Goal: Transaction & Acquisition: Purchase product/service

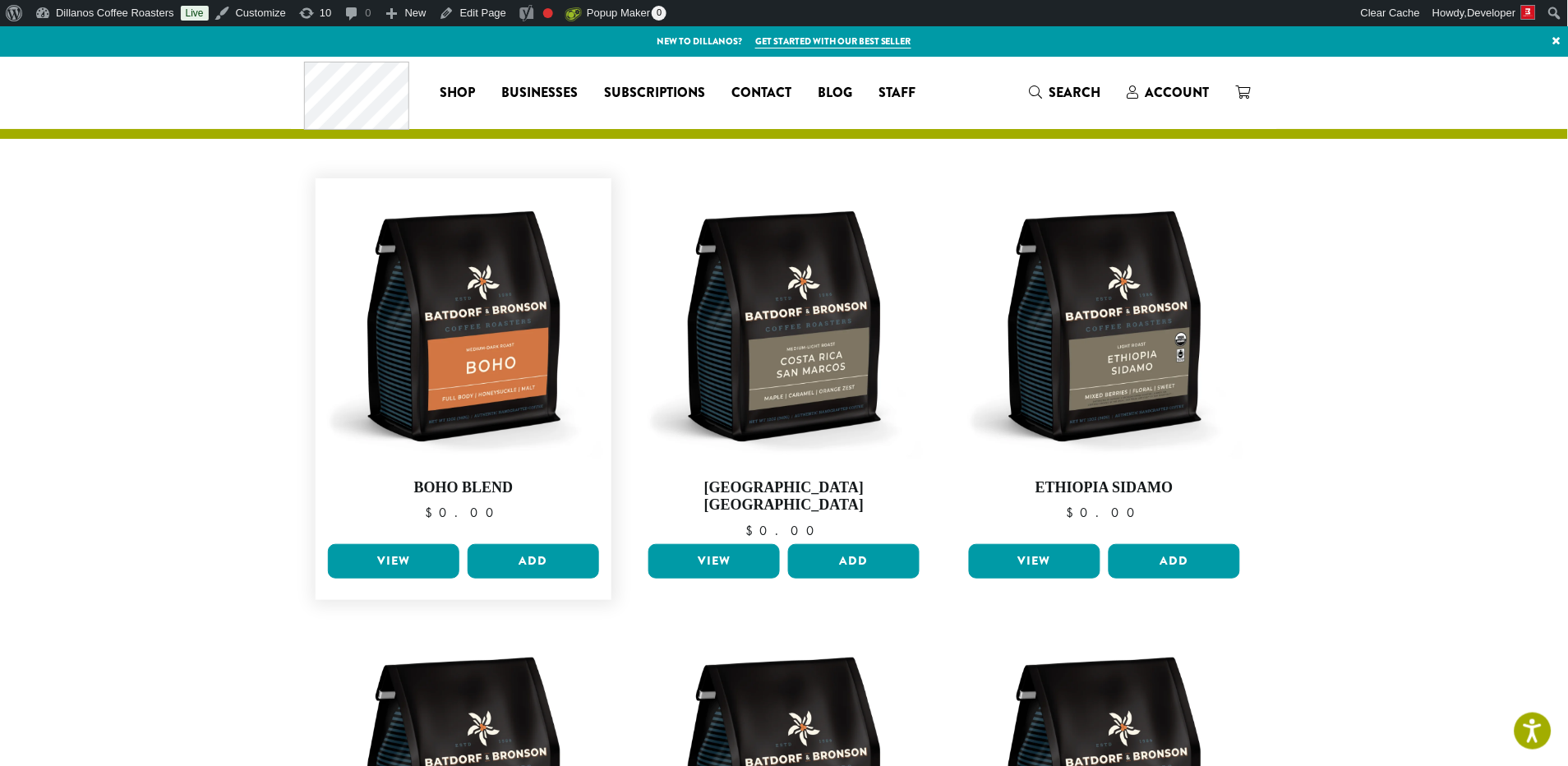
click at [393, 544] on link "View" at bounding box center [393, 561] width 132 height 34
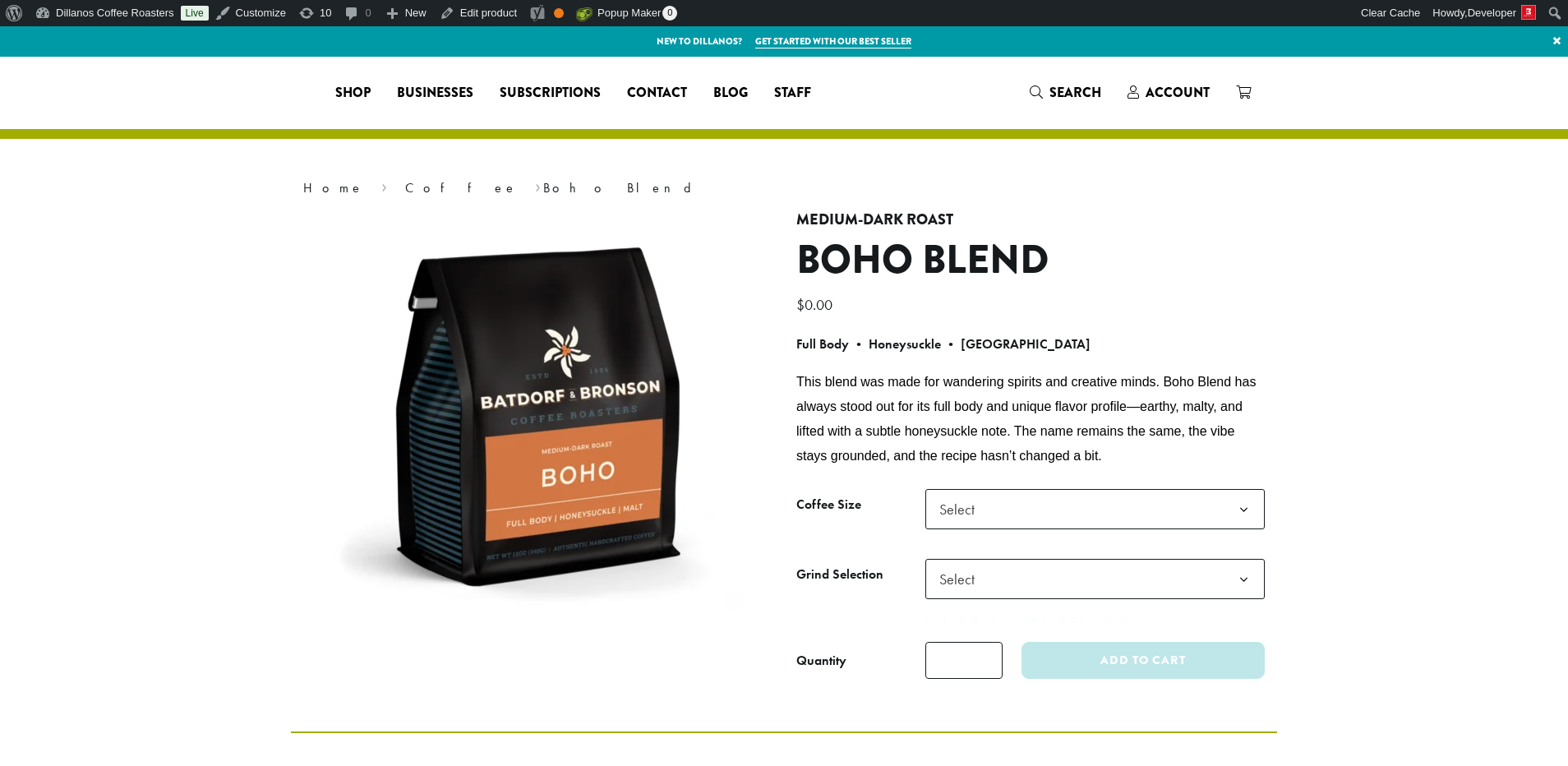
select select
click at [405, 186] on link "Coffee" at bounding box center [461, 187] width 113 height 18
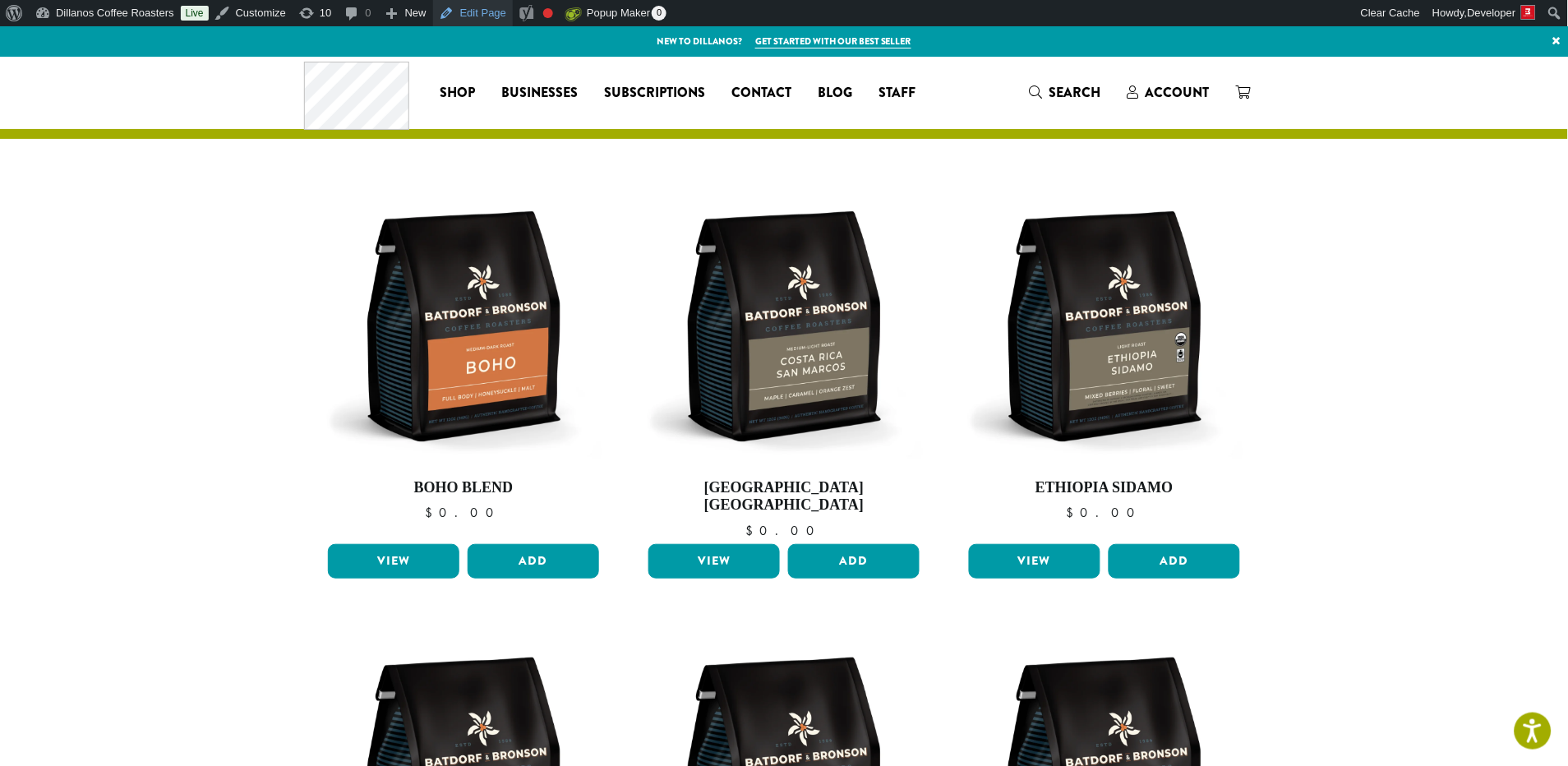
click at [485, 12] on link "Edit Page" at bounding box center [472, 13] width 80 height 26
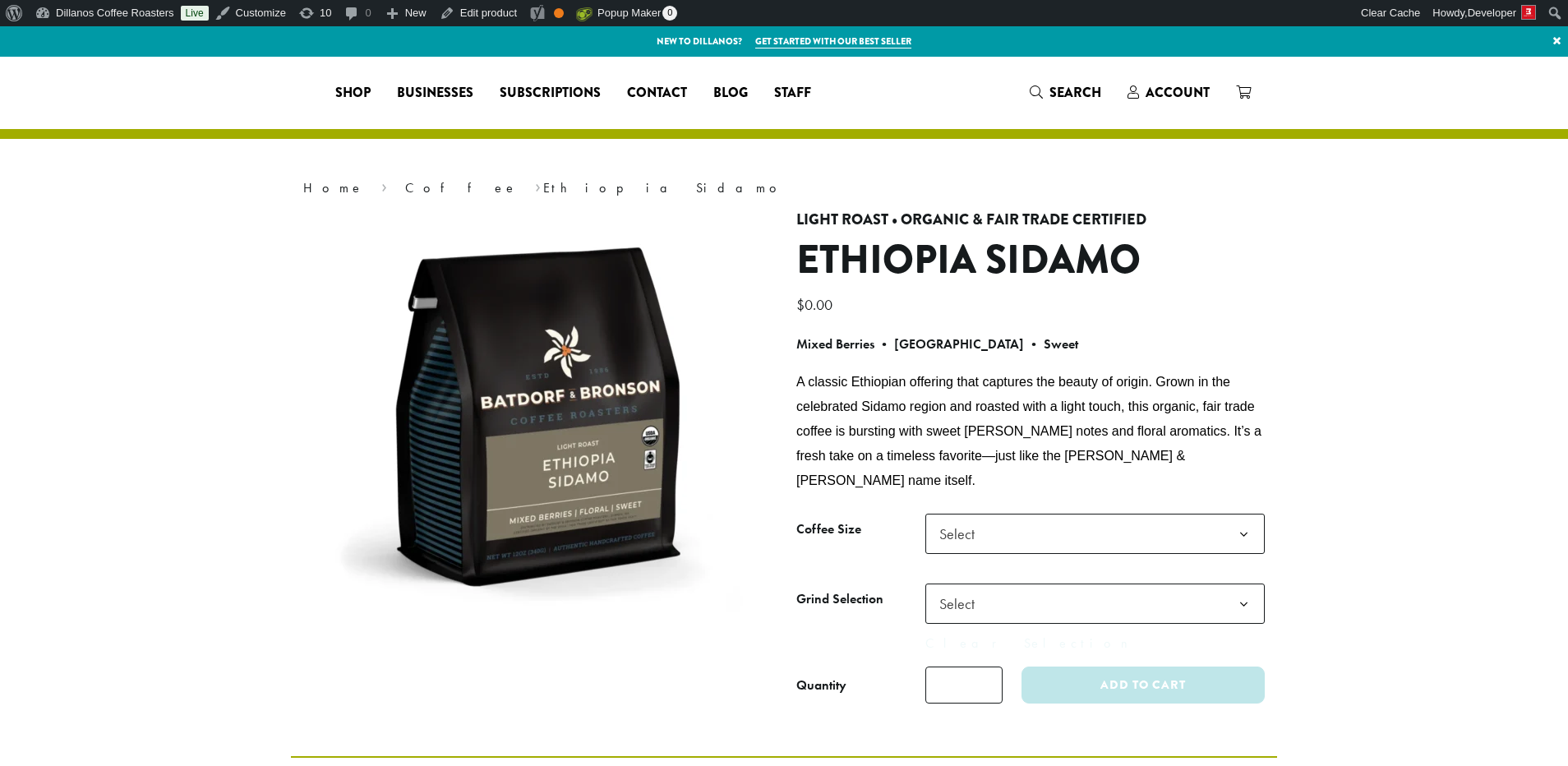
select select
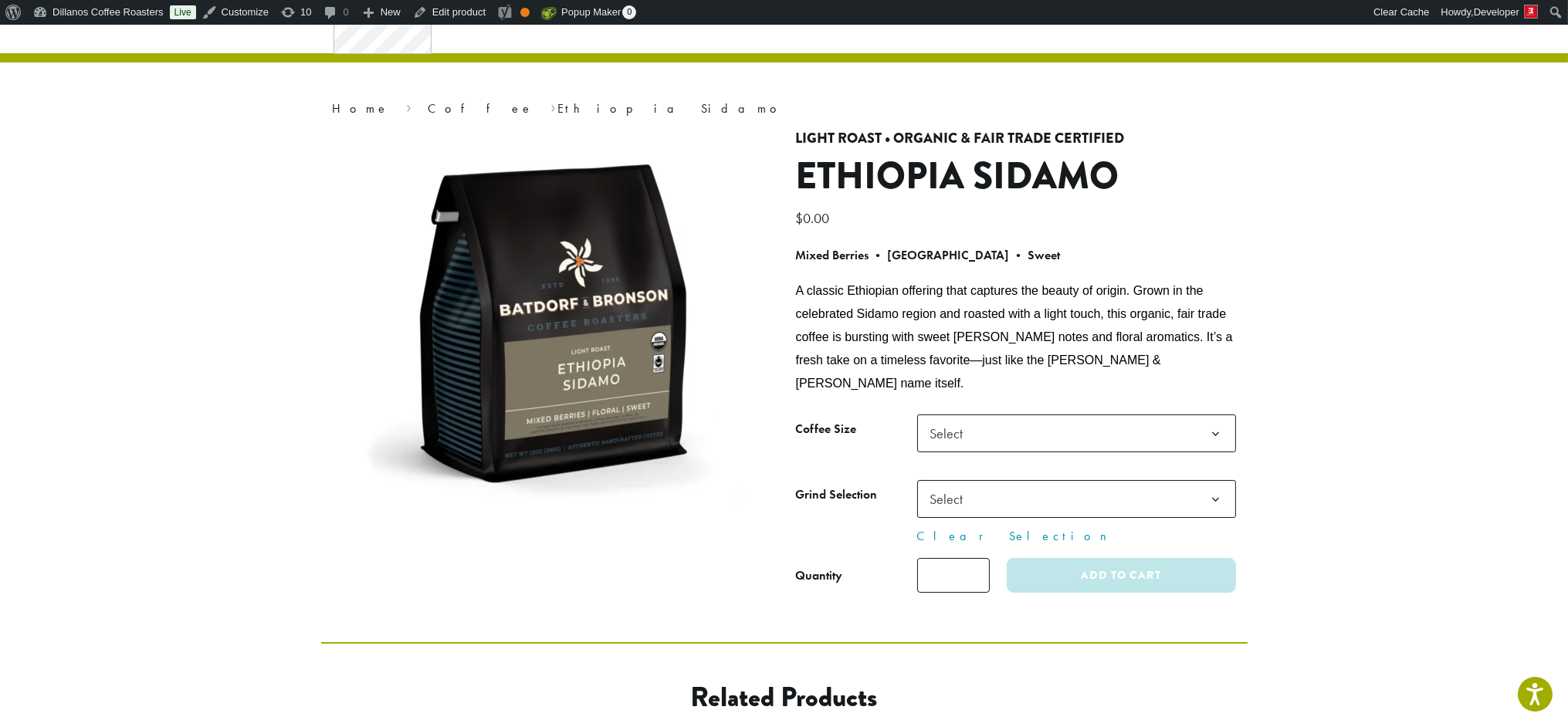
scroll to position [67, 0]
click at [1398, 246] on section "**********" at bounding box center [784, 314] width 1568 height 657
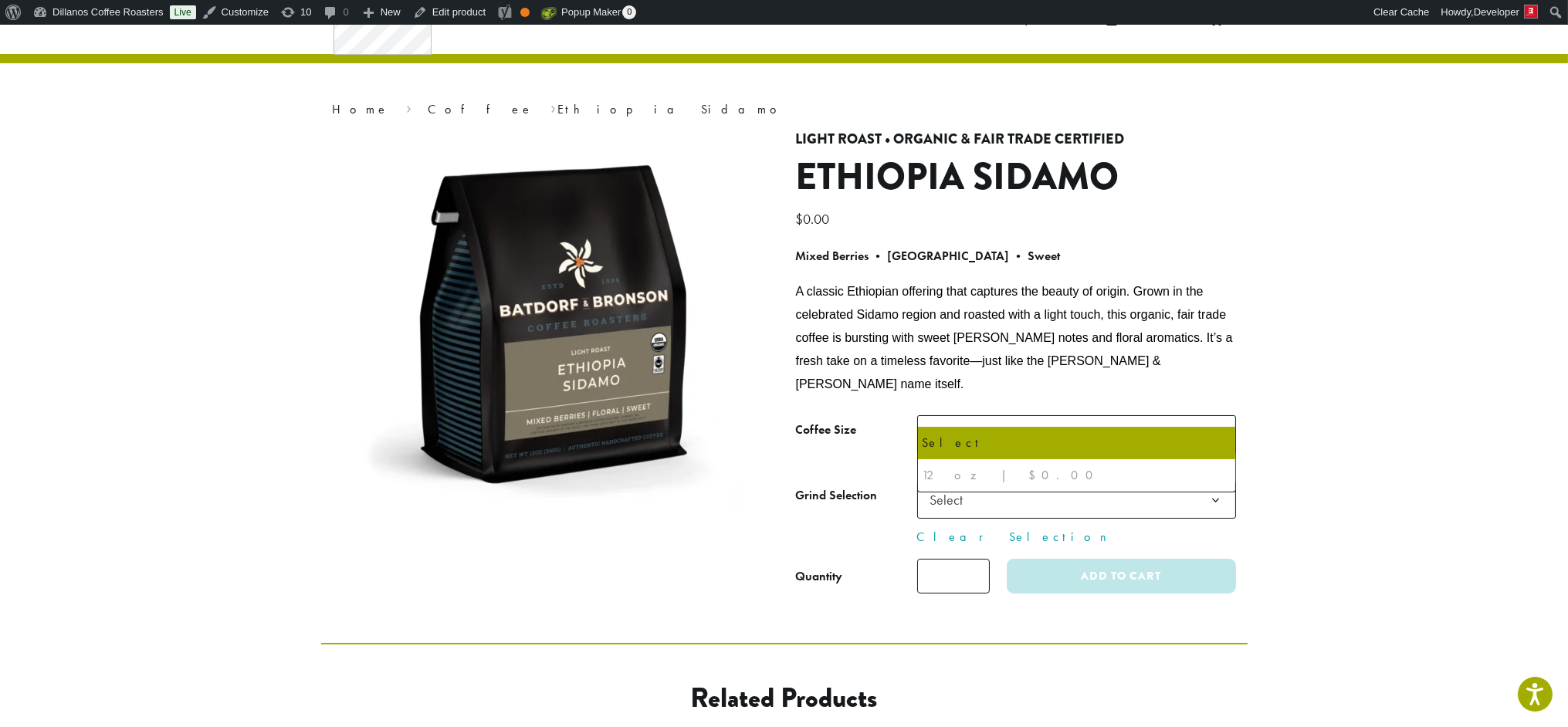
click at [968, 419] on span "Select" at bounding box center [951, 434] width 54 height 30
click at [982, 415] on span "Select" at bounding box center [1076, 434] width 319 height 38
click at [1009, 481] on span "Select" at bounding box center [1076, 500] width 319 height 38
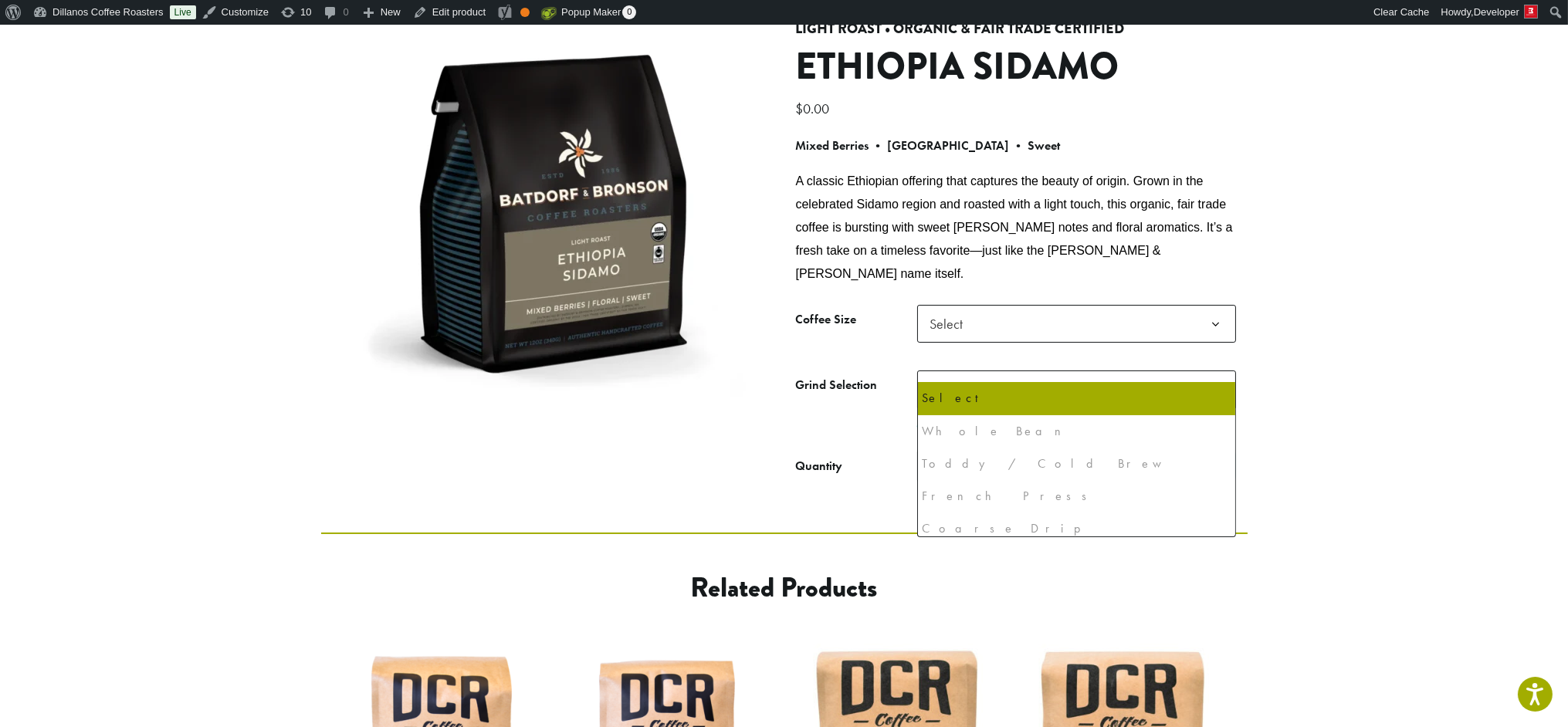
scroll to position [160, 0]
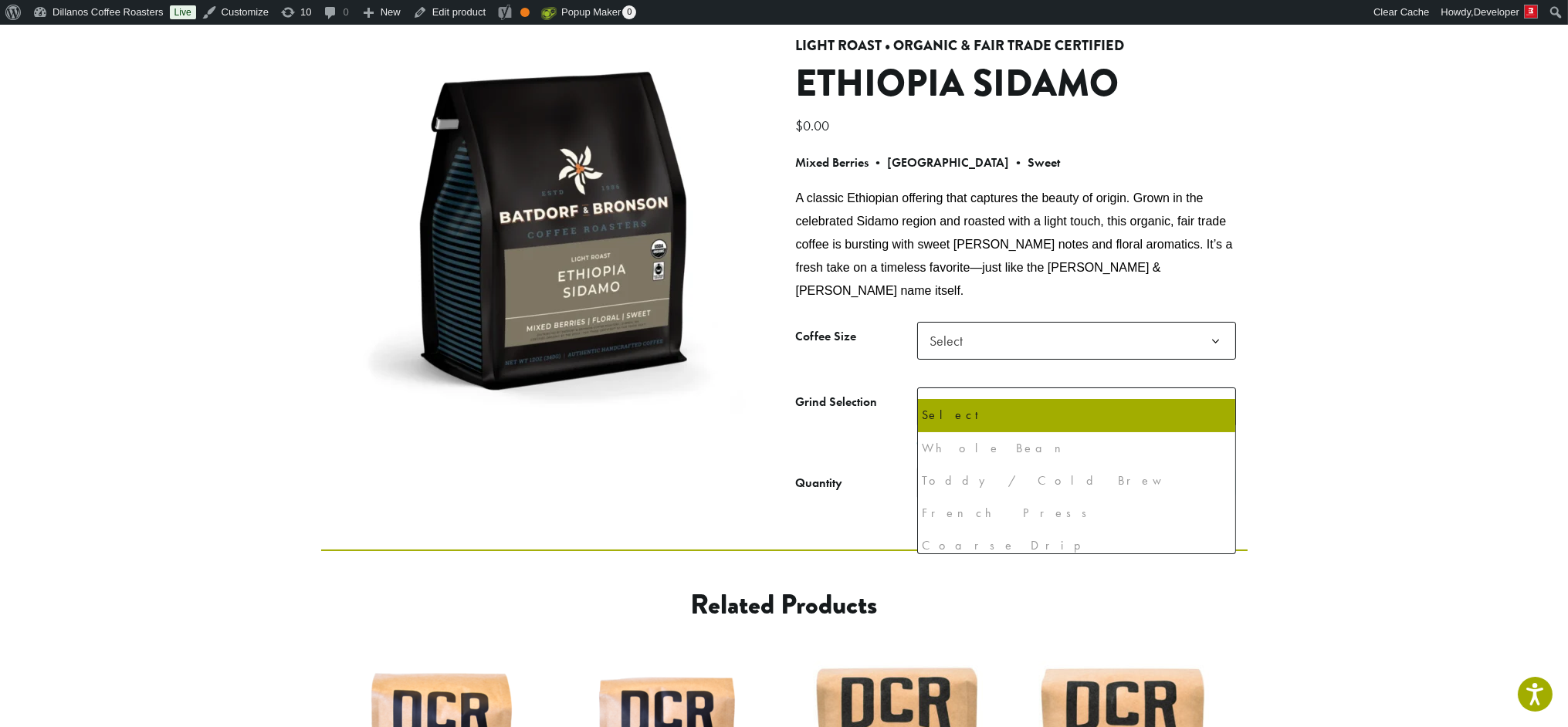
click at [1248, 215] on section "**********" at bounding box center [784, 221] width 1568 height 657
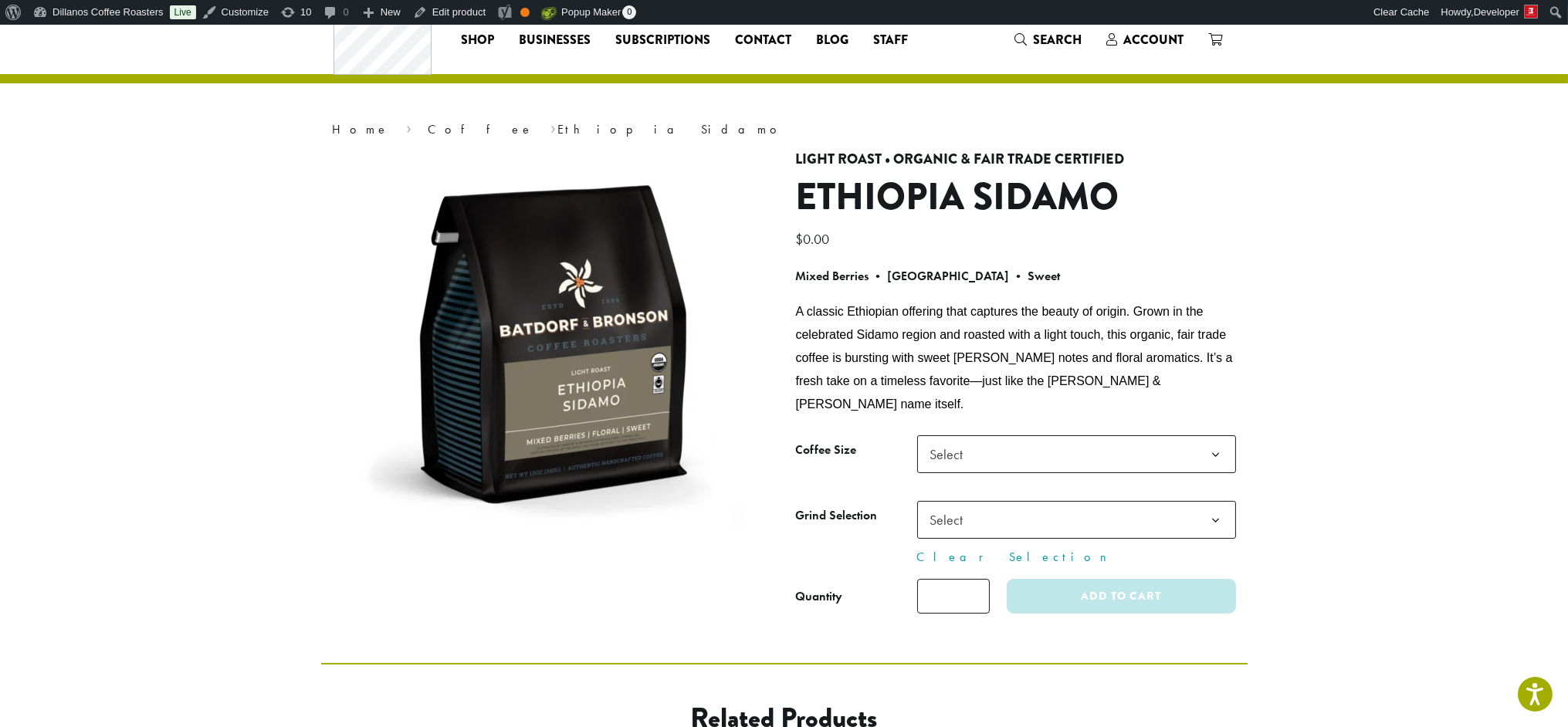
scroll to position [47, 0]
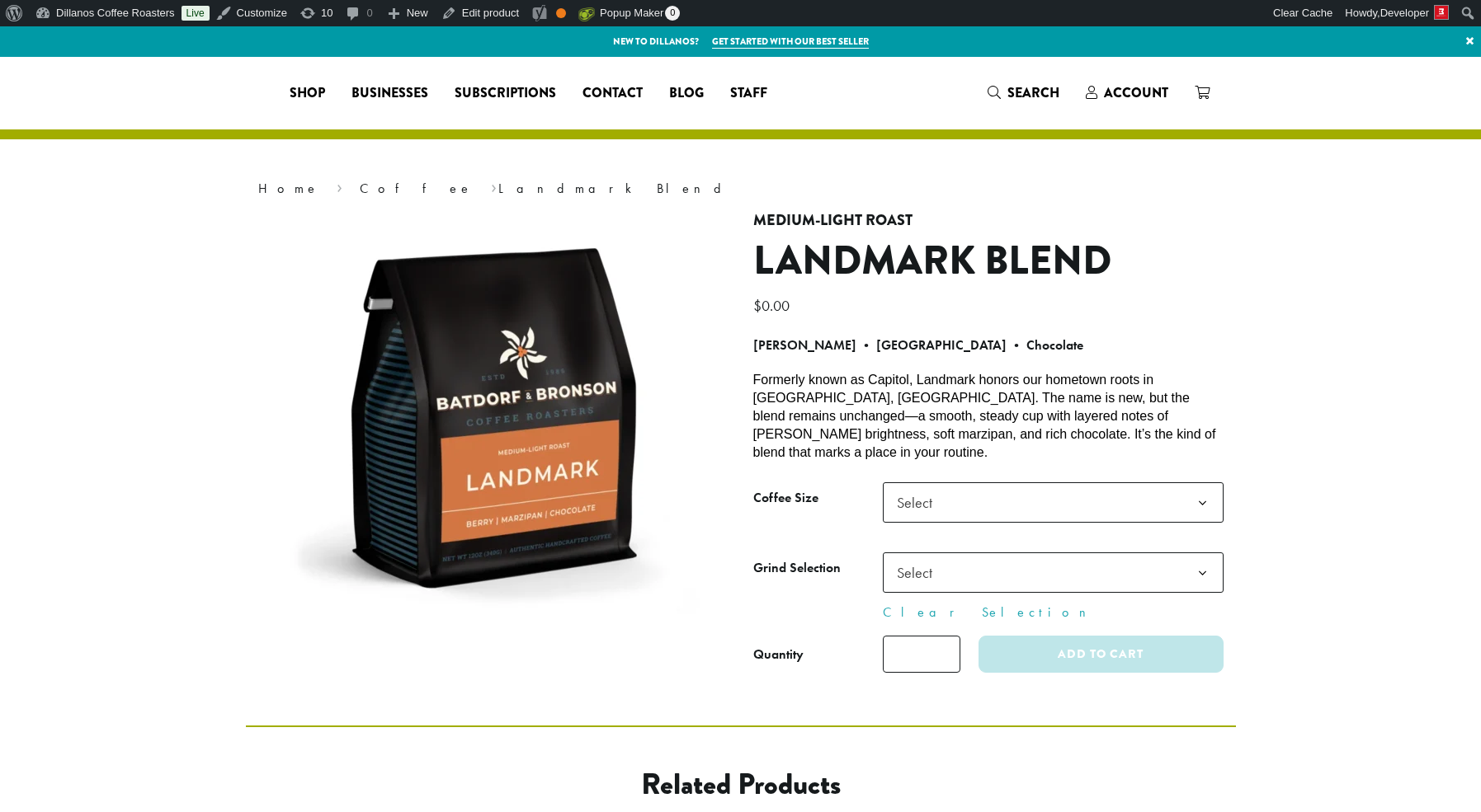
select select
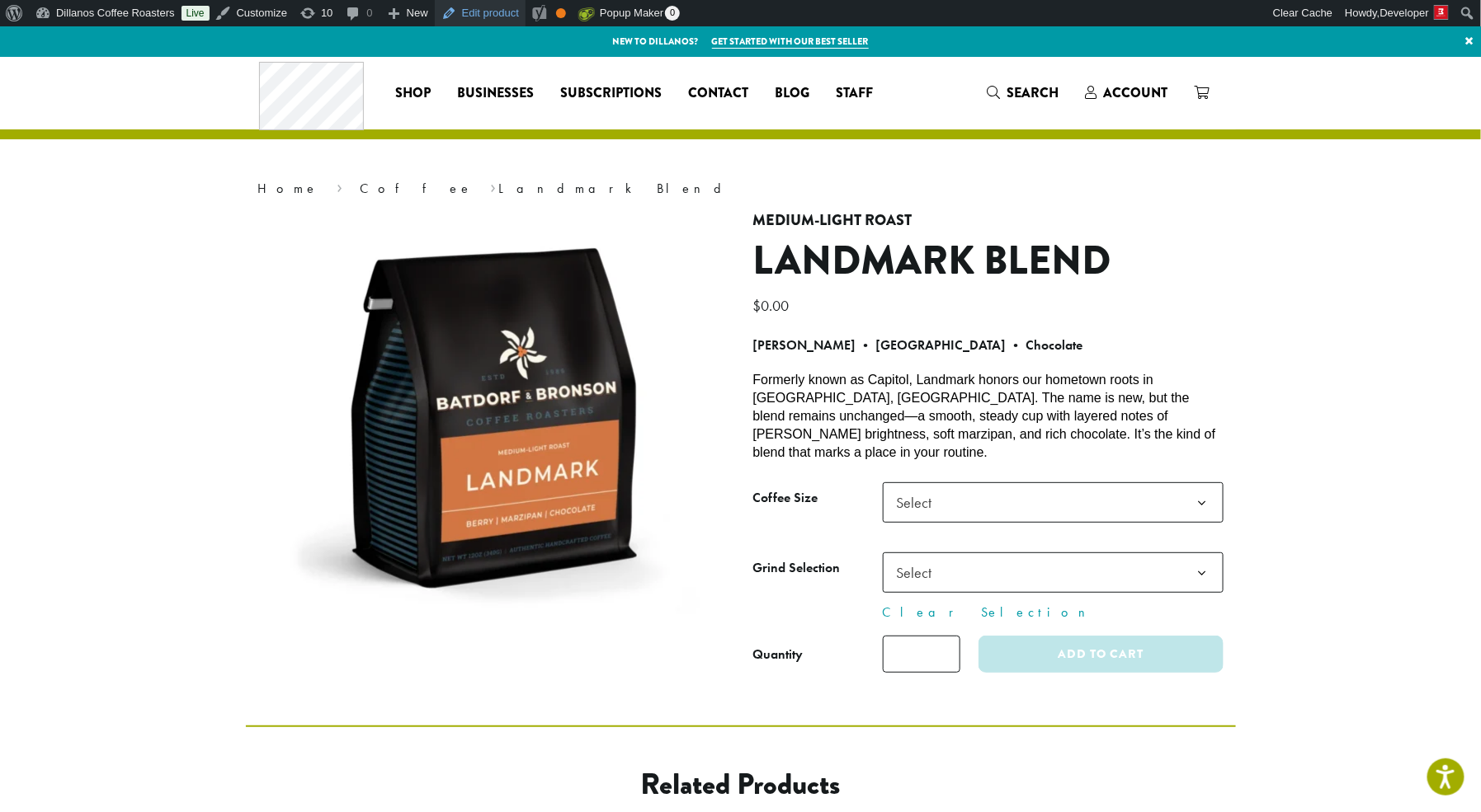
click at [493, 15] on link "Edit product" at bounding box center [480, 13] width 91 height 26
select select
click at [829, 394] on span "Formerly known as Capitol, Landmark honors our hometown roots in [GEOGRAPHIC_DA…" at bounding box center [984, 416] width 463 height 87
